Goal: Entertainment & Leisure: Consume media (video, audio)

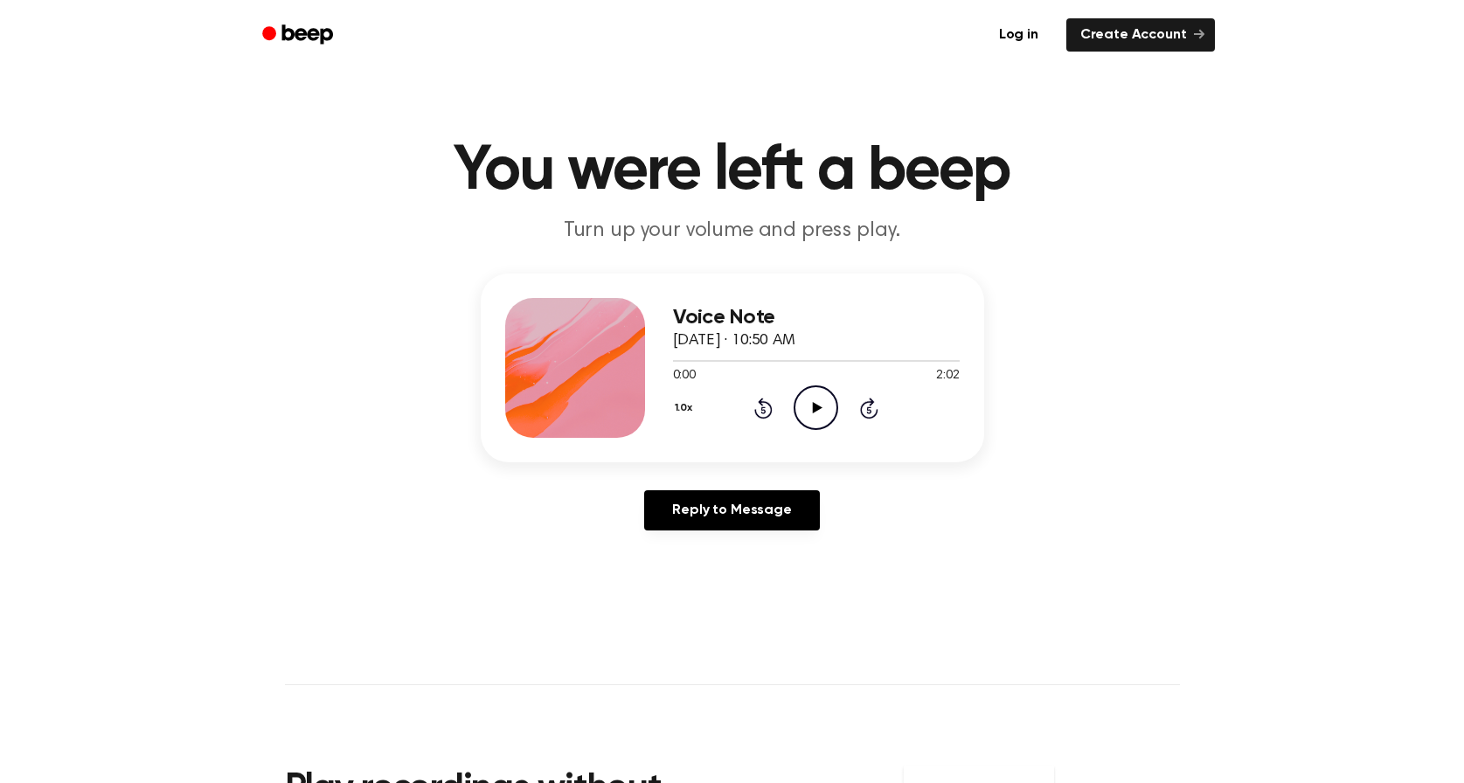
click at [817, 406] on icon at bounding box center [818, 407] width 10 height 11
click at [816, 407] on icon "Pause Audio" at bounding box center [816, 408] width 45 height 45
drag, startPoint x: 807, startPoint y: 357, endPoint x: 740, endPoint y: 356, distance: 67.3
click at [740, 356] on div at bounding box center [816, 360] width 287 height 14
click at [822, 414] on icon "Play Audio" at bounding box center [816, 408] width 45 height 45
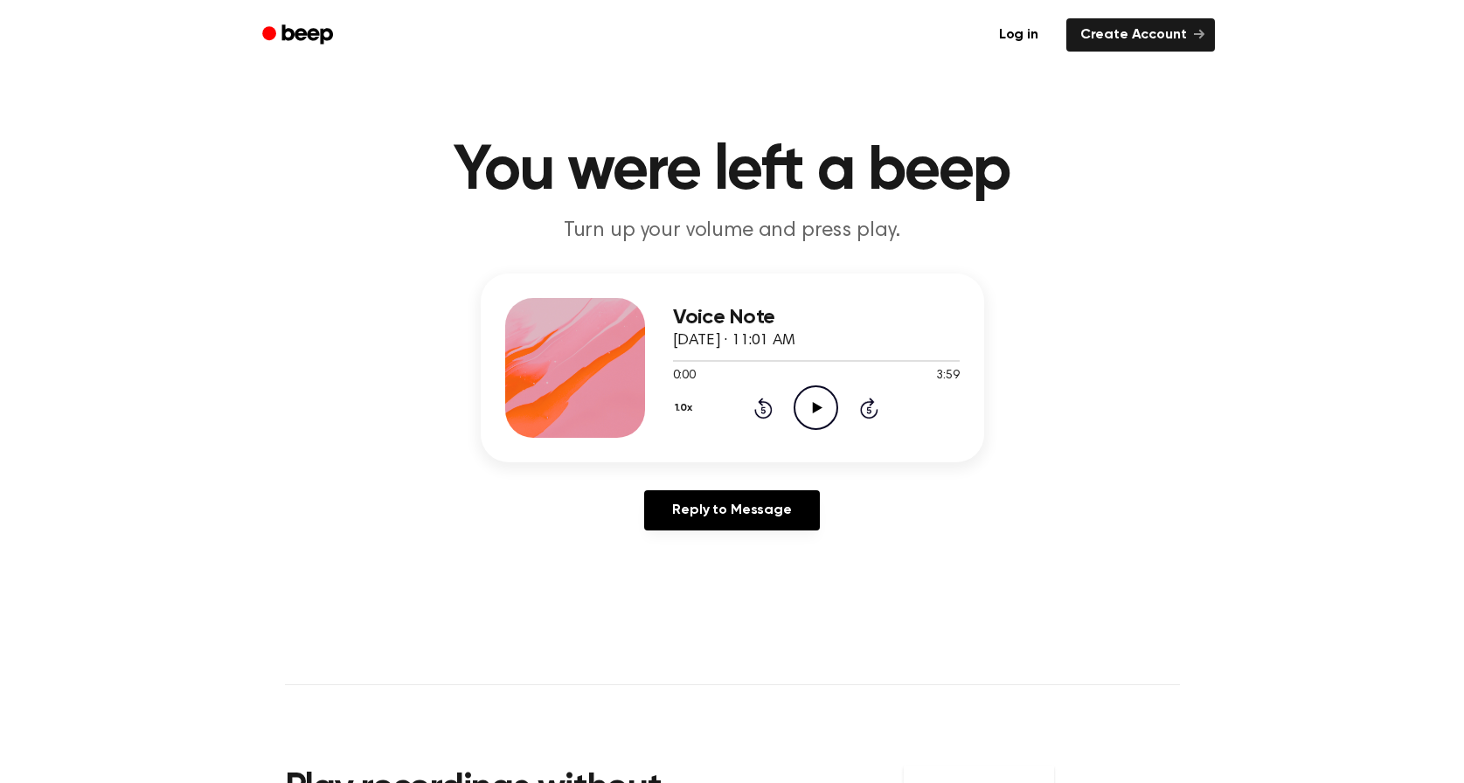
click at [816, 405] on icon at bounding box center [818, 407] width 10 height 11
